Goal: Task Accomplishment & Management: Complete application form

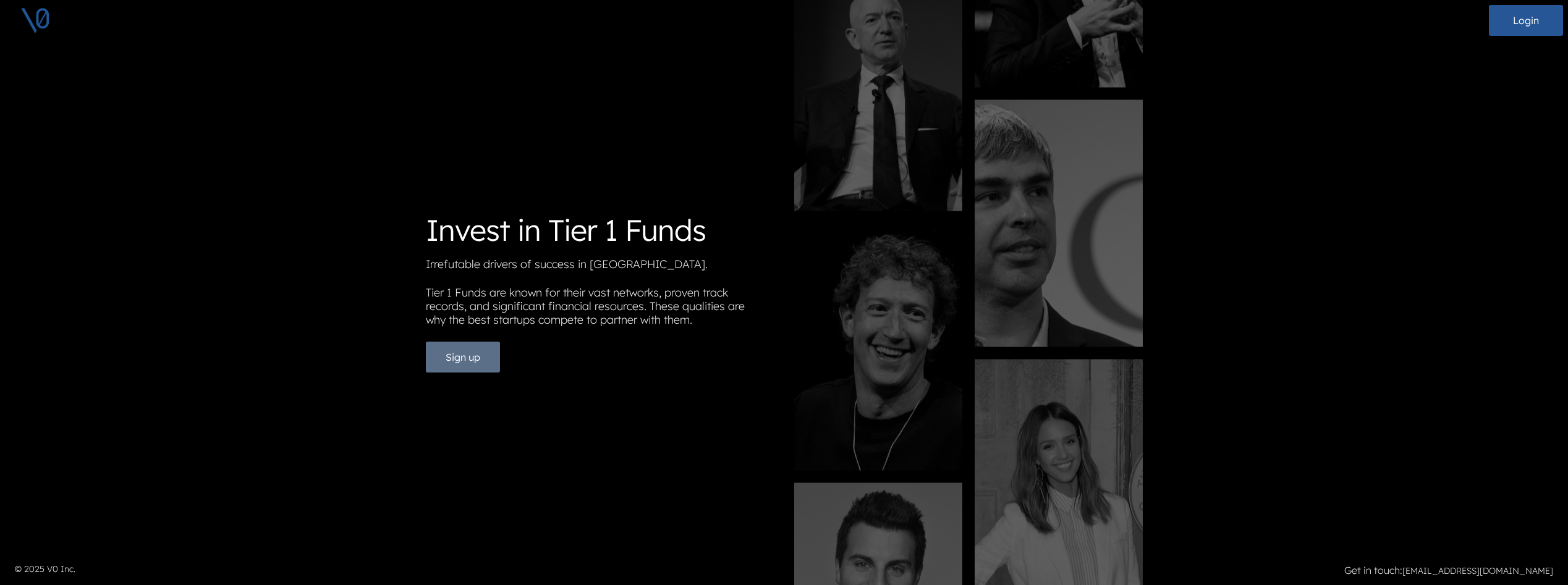
click at [483, 365] on button "Sign up" at bounding box center [462, 357] width 74 height 31
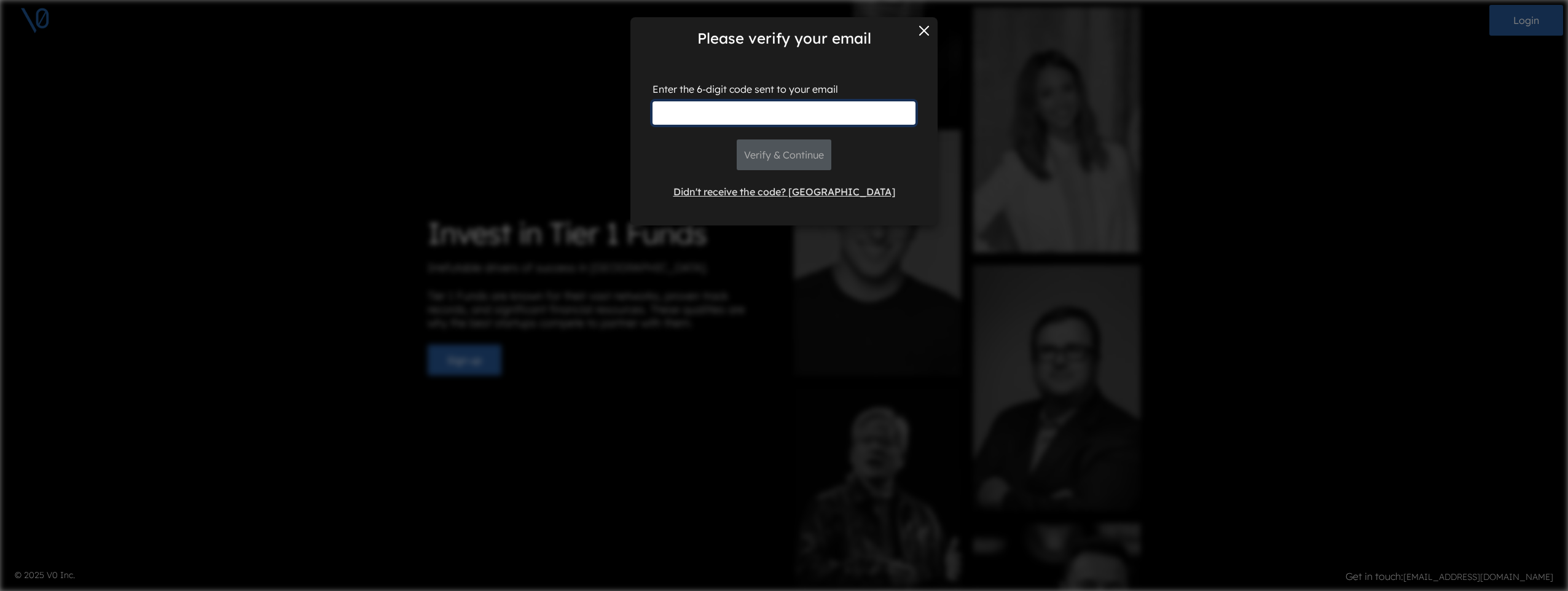
click at [888, 105] on input "text" at bounding box center [784, 113] width 263 height 23
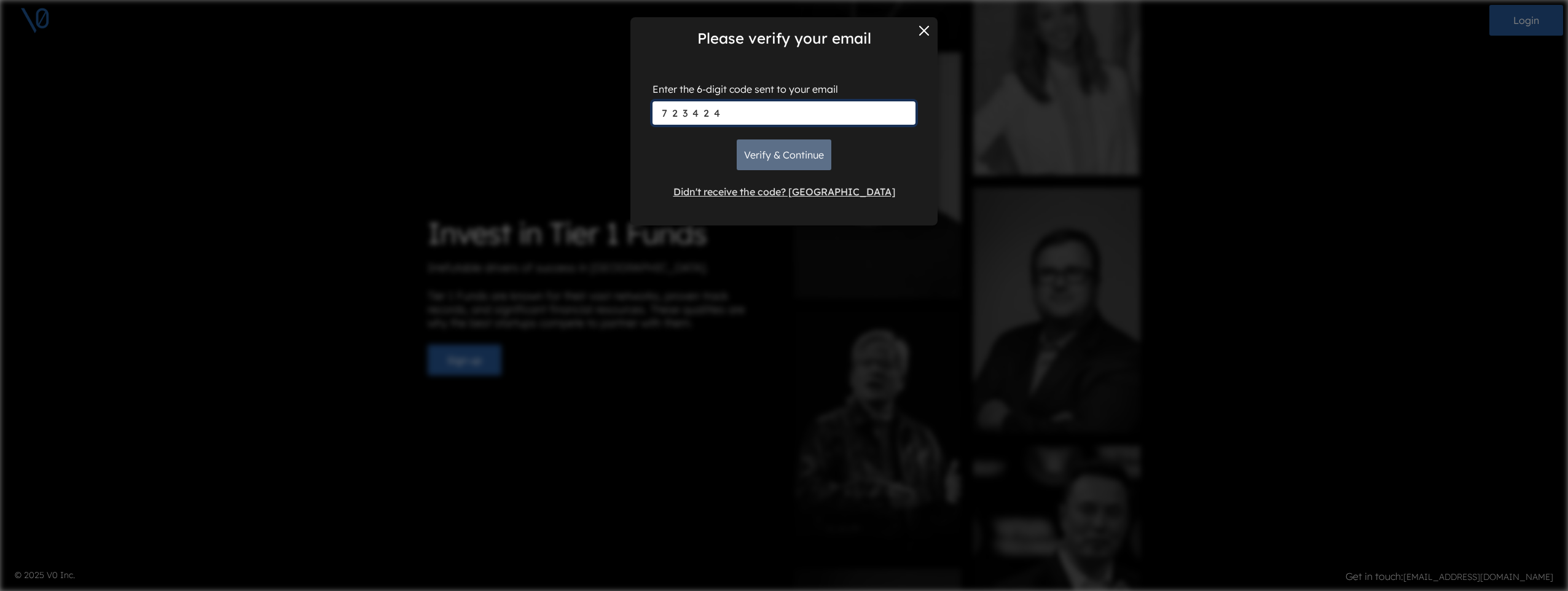
type input "723424"
click at [809, 149] on button "Verify & Continue" at bounding box center [784, 155] width 95 height 31
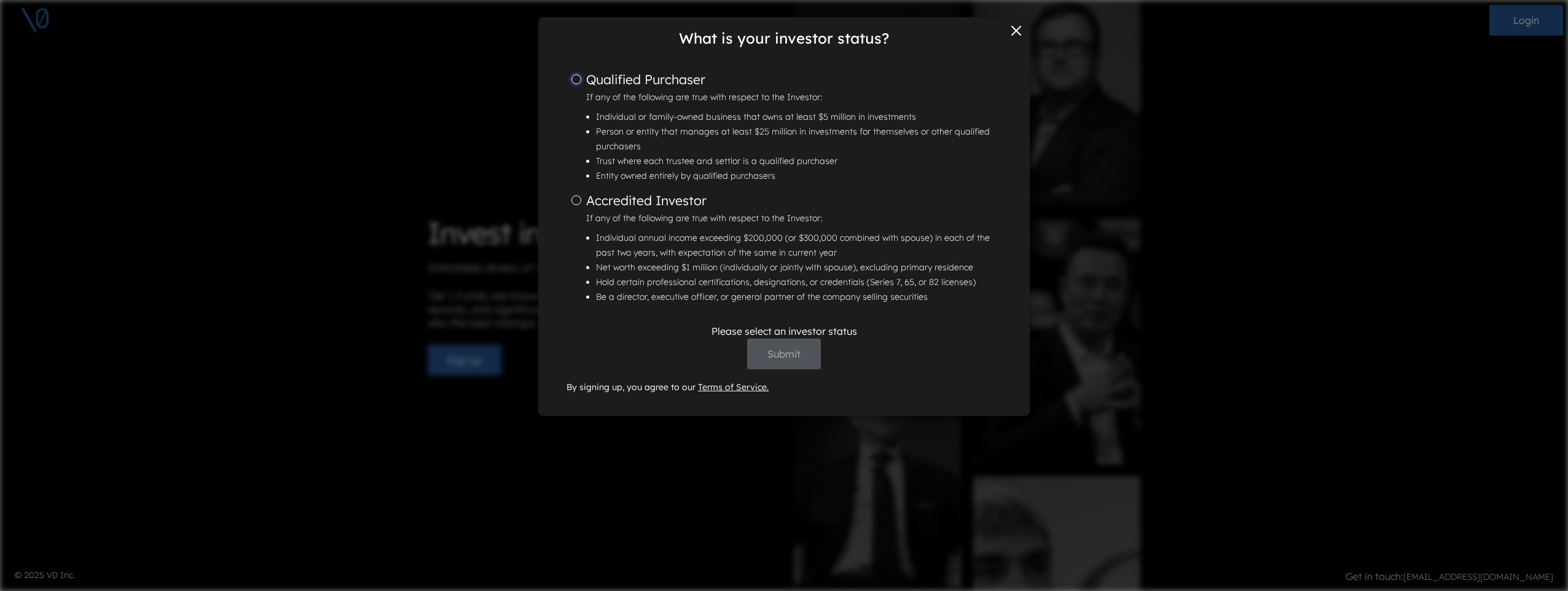
click at [581, 78] on input "Qualified Purchaser If any of the following are true with respect to the Invest…" at bounding box center [576, 79] width 10 height 10
radio input "true"
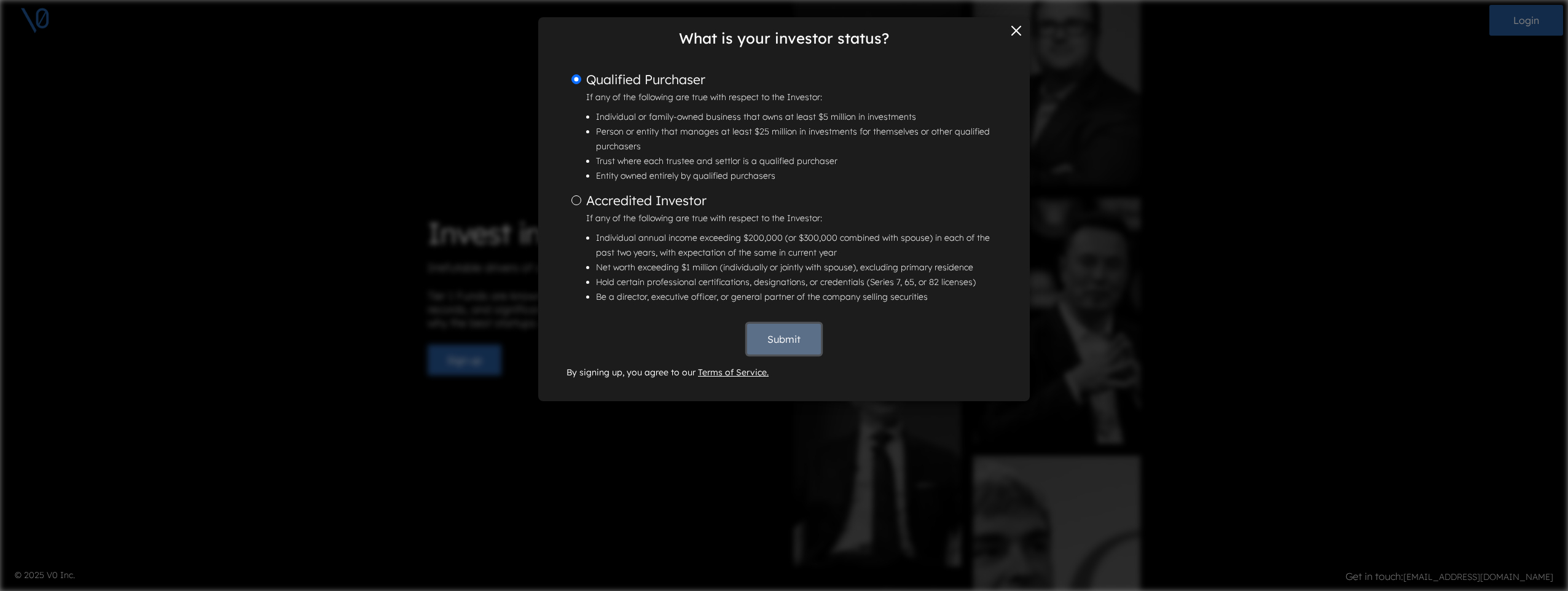
click at [781, 350] on button "Submit" at bounding box center [783, 339] width 73 height 31
